Goal: Check status: Check status

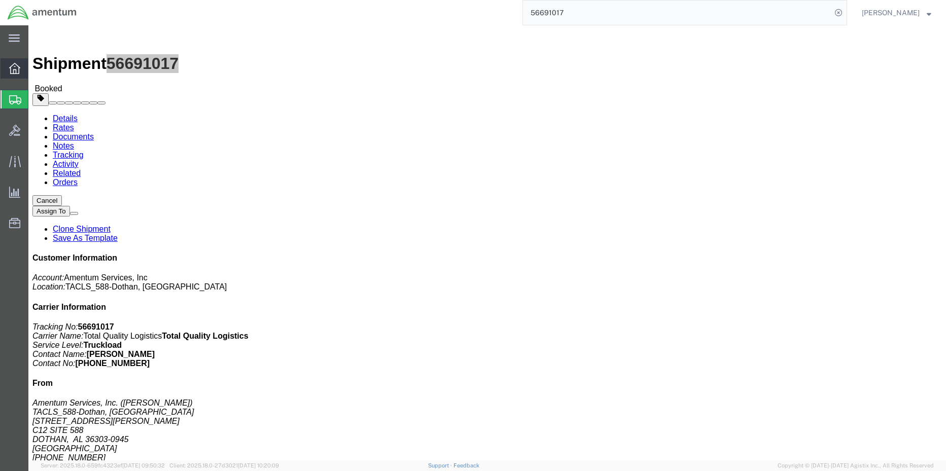
click at [11, 67] on icon at bounding box center [14, 68] width 11 height 11
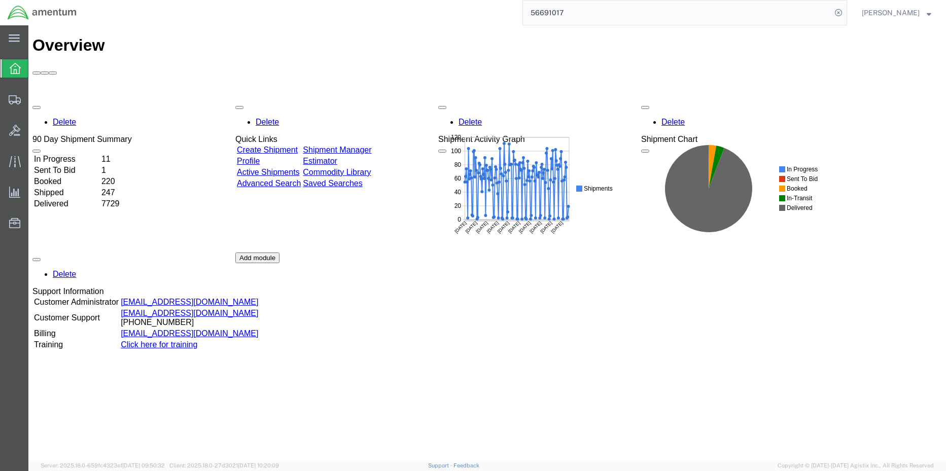
click at [372, 145] on td "Shipment Manager" at bounding box center [337, 150] width 70 height 10
click at [409, 100] on div "Delete 90 Day Shipment Summary In Progress 11 Sent To Bid 1 Booked 220 Shipped …" at bounding box center [487, 252] width 910 height 304
click at [371, 146] on link "Shipment Manager" at bounding box center [337, 150] width 69 height 9
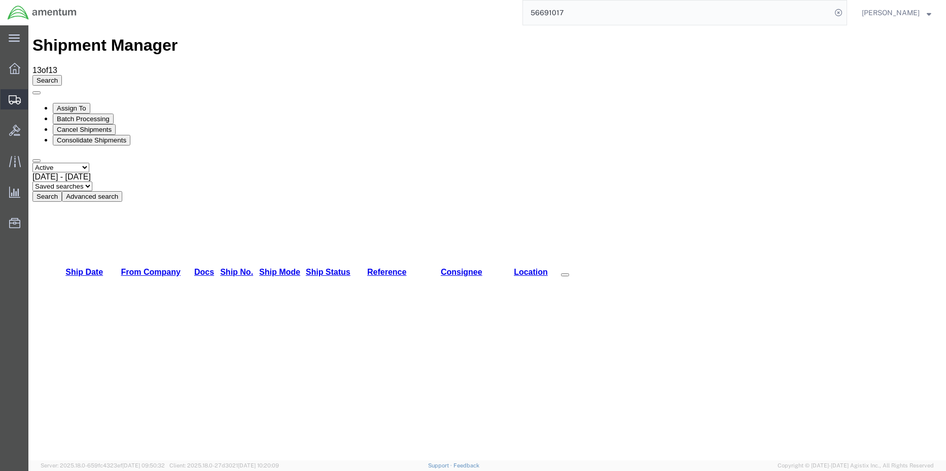
click at [0, 0] on span "Shipment Manager" at bounding box center [0, 0] width 0 height 0
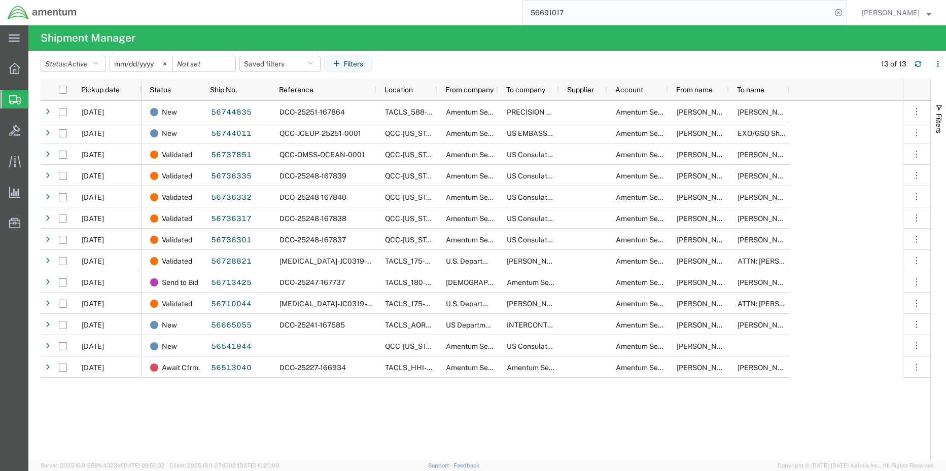
click at [0, 0] on span "Shipment Manager" at bounding box center [0, 0] width 0 height 0
click at [14, 65] on icon at bounding box center [14, 68] width 11 height 11
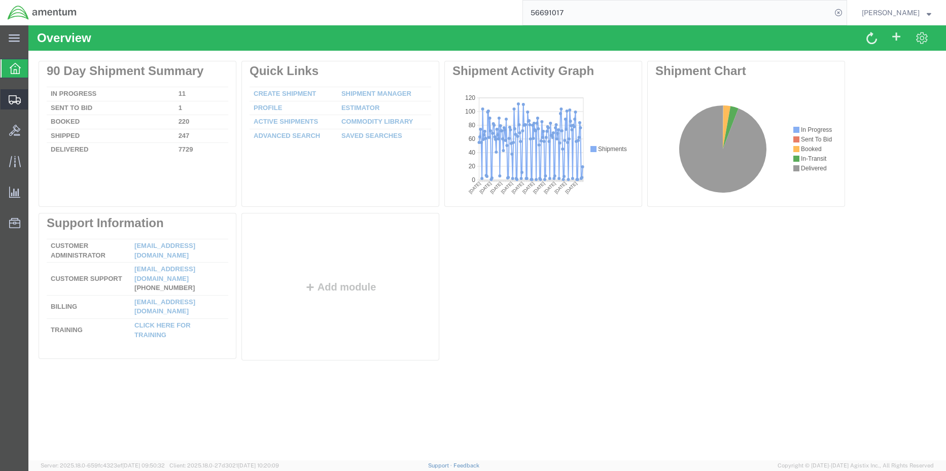
drag, startPoint x: 14, startPoint y: 99, endPoint x: 62, endPoint y: 117, distance: 51.2
click at [15, 100] on icon at bounding box center [15, 99] width 12 height 9
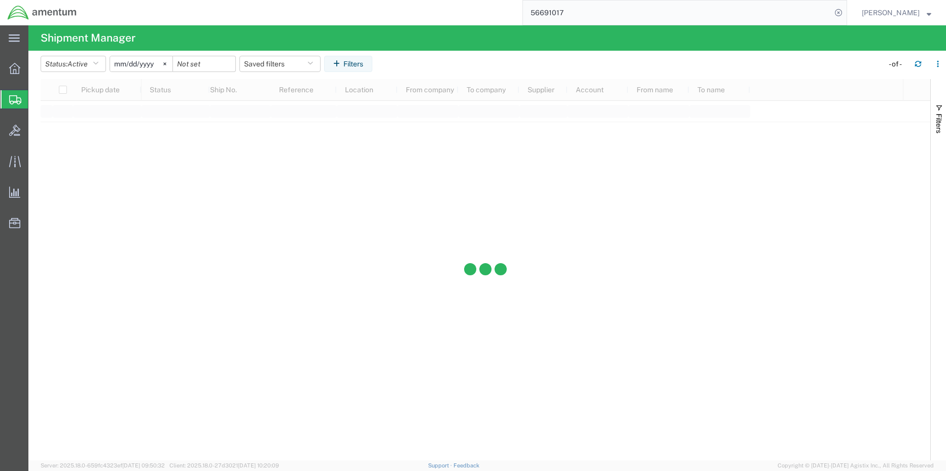
click at [0, 0] on span "Shipment Manager" at bounding box center [0, 0] width 0 height 0
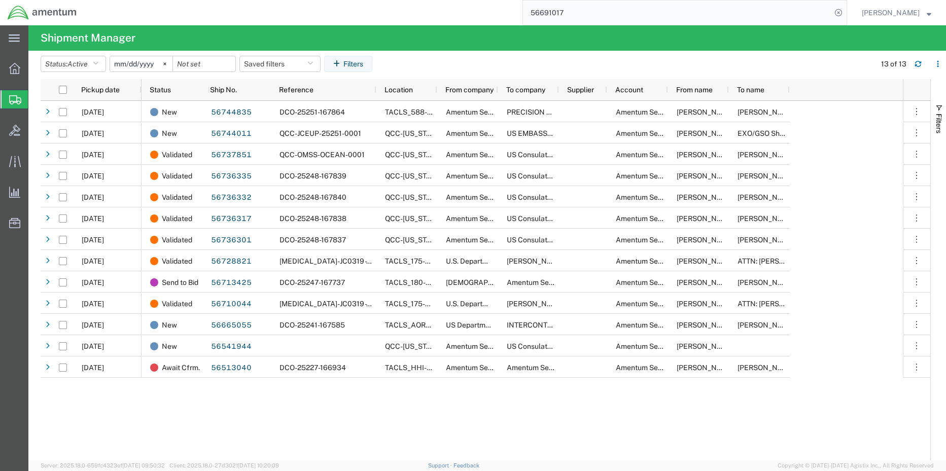
click at [0, 0] on span "Shipment Manager" at bounding box center [0, 0] width 0 height 0
drag, startPoint x: 13, startPoint y: 73, endPoint x: 20, endPoint y: 101, distance: 29.3
click at [13, 73] on icon at bounding box center [14, 68] width 11 height 11
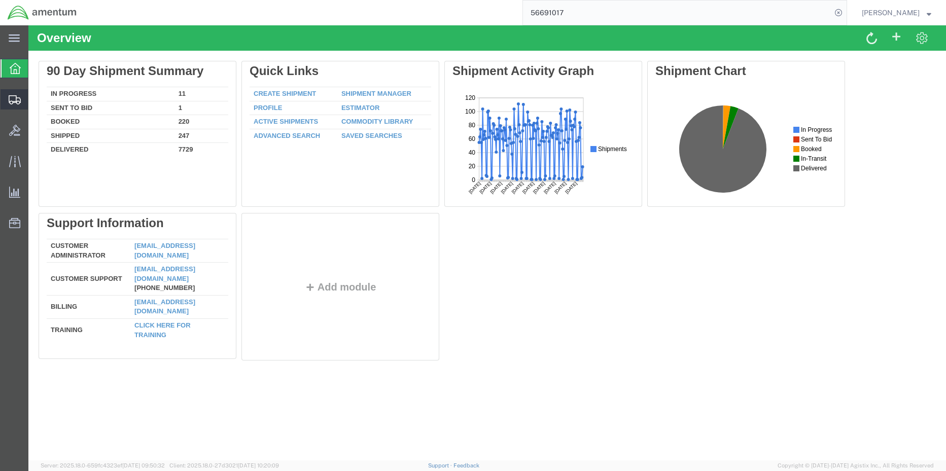
click at [0, 0] on span "Shipment Manager" at bounding box center [0, 0] width 0 height 0
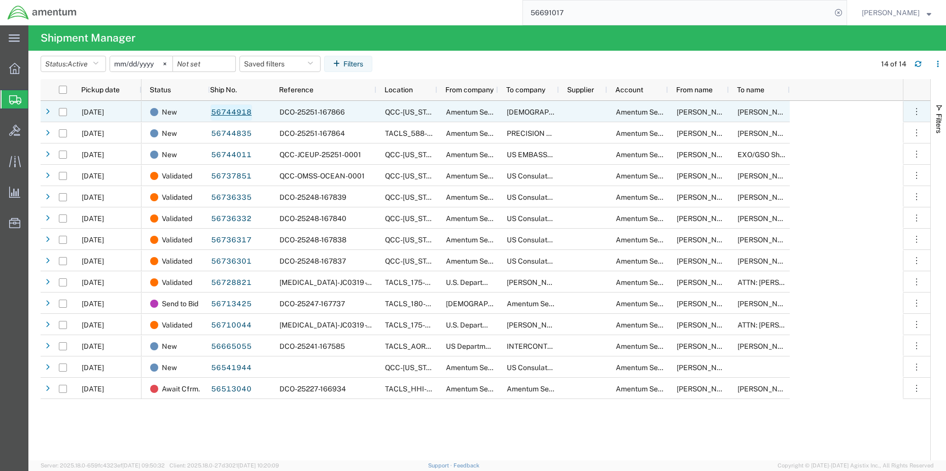
click at [236, 116] on link "56744918" at bounding box center [232, 113] width 42 height 16
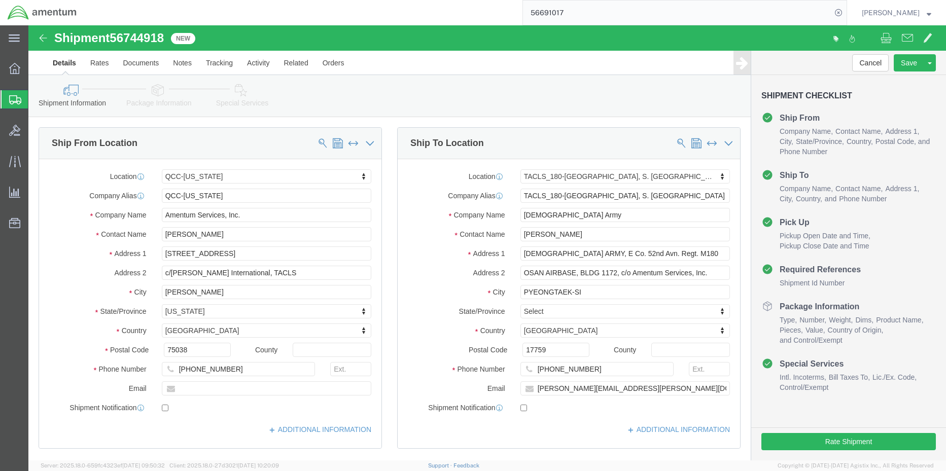
select select "42668"
select select "42679"
